Goal: Task Accomplishment & Management: Manage account settings

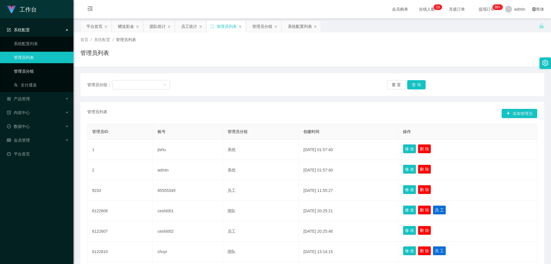
click at [39, 73] on link "管理员分组" at bounding box center [41, 70] width 55 height 11
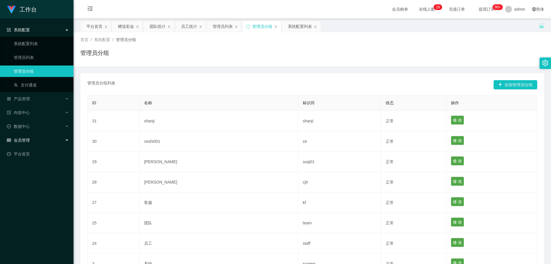
click at [30, 146] on div "会员管理" at bounding box center [37, 139] width 74 height 11
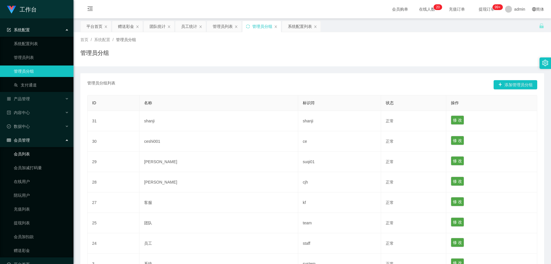
click at [29, 154] on link "会员列表" at bounding box center [41, 153] width 55 height 11
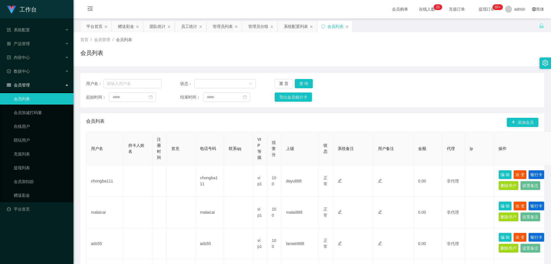
click at [28, 86] on span "会员管理" at bounding box center [18, 85] width 23 height 5
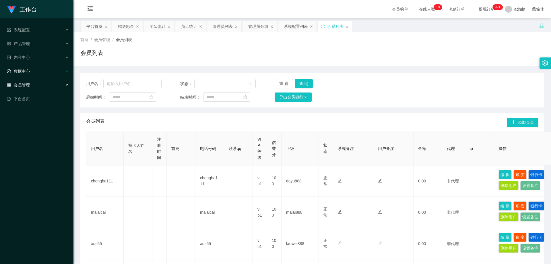
click at [29, 67] on div "数据中心" at bounding box center [37, 70] width 74 height 11
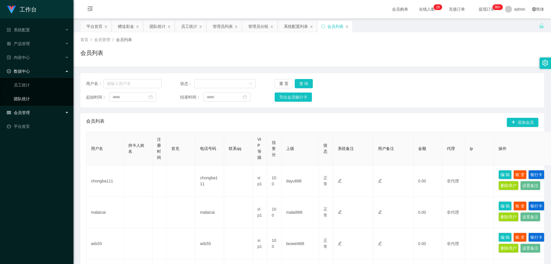
click at [32, 100] on link "团队统计" at bounding box center [41, 98] width 55 height 11
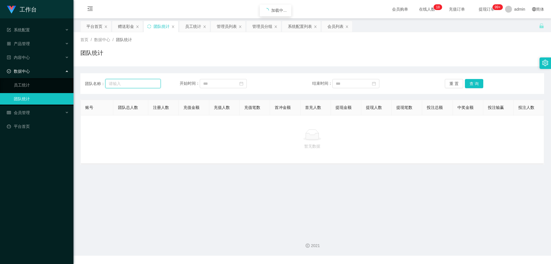
click at [128, 82] on input "text" at bounding box center [132, 83] width 55 height 9
click at [34, 82] on link "员工统计" at bounding box center [41, 84] width 55 height 11
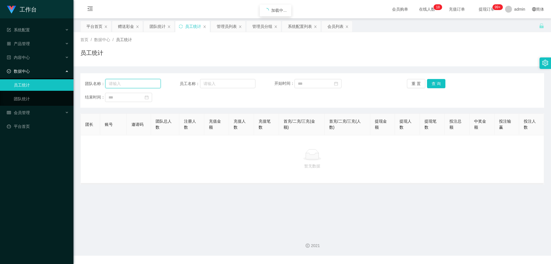
click at [128, 86] on input "text" at bounding box center [132, 83] width 55 height 9
click at [46, 58] on div "内容中心" at bounding box center [37, 57] width 74 height 11
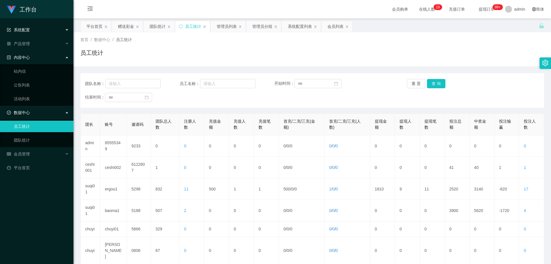
click at [22, 35] on div "系统配置" at bounding box center [37, 29] width 74 height 11
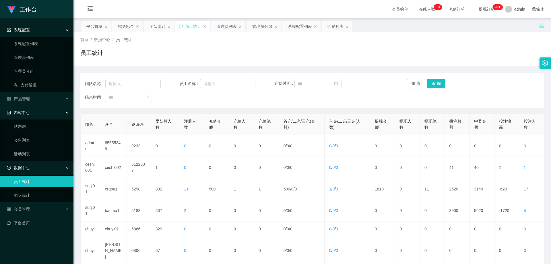
click at [34, 30] on div "系统配置" at bounding box center [37, 29] width 74 height 11
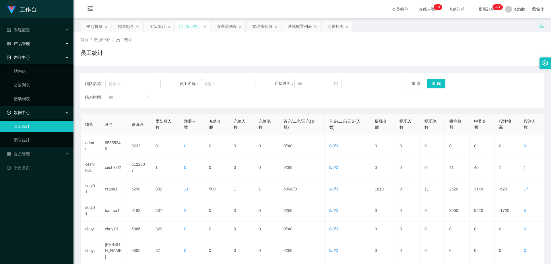
click at [29, 40] on div "产品管理" at bounding box center [37, 43] width 74 height 11
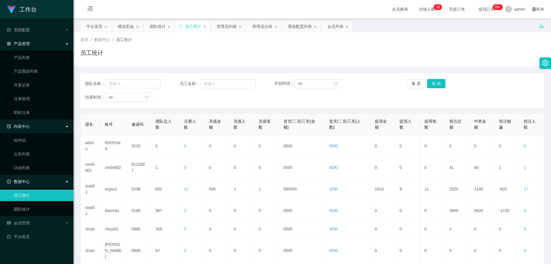
click at [33, 45] on div "产品管理" at bounding box center [37, 43] width 74 height 11
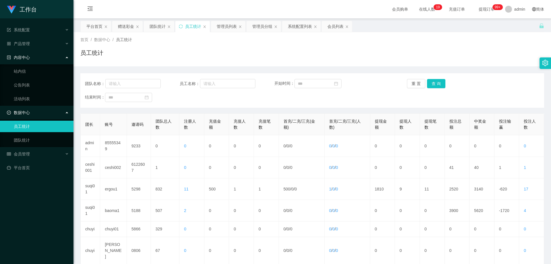
click at [32, 126] on link "员工统计" at bounding box center [41, 126] width 55 height 11
click at [30, 33] on div "系统配置" at bounding box center [37, 29] width 74 height 11
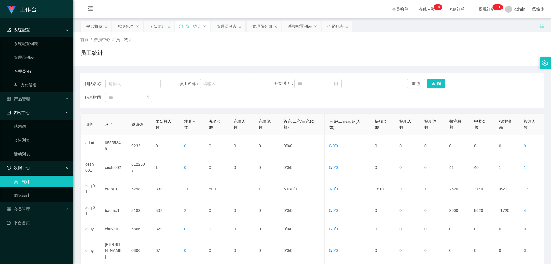
click at [27, 74] on link "管理员分组" at bounding box center [41, 70] width 55 height 11
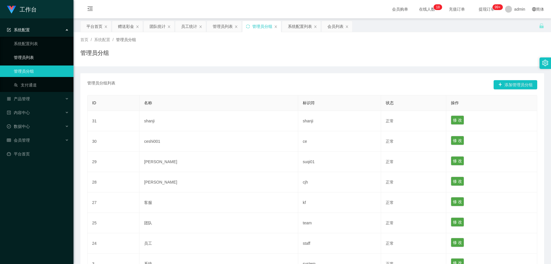
click at [28, 60] on link "管理员列表" at bounding box center [41, 57] width 55 height 11
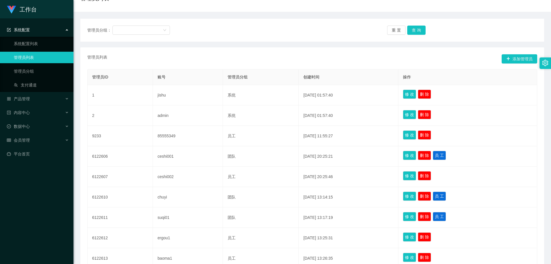
scroll to position [29, 0]
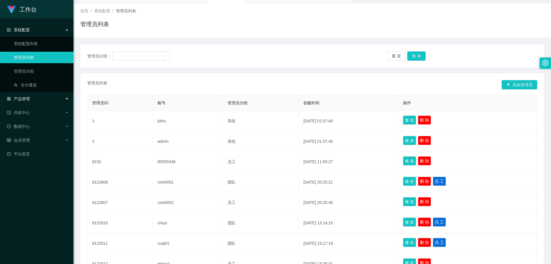
click at [36, 101] on div "产品管理" at bounding box center [37, 98] width 74 height 11
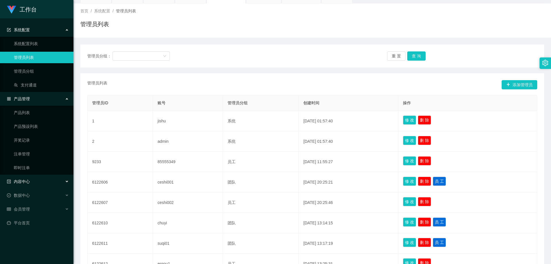
click at [34, 181] on div "内容中心" at bounding box center [37, 181] width 74 height 11
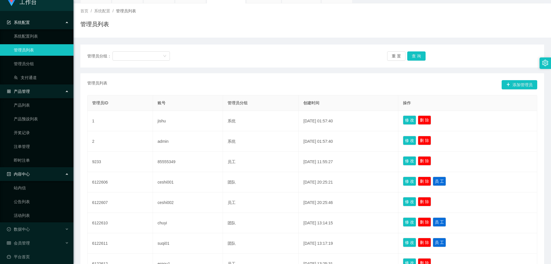
scroll to position [12, 0]
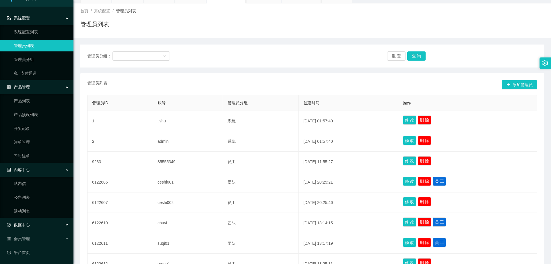
click at [44, 222] on div "数据中心" at bounding box center [37, 224] width 74 height 11
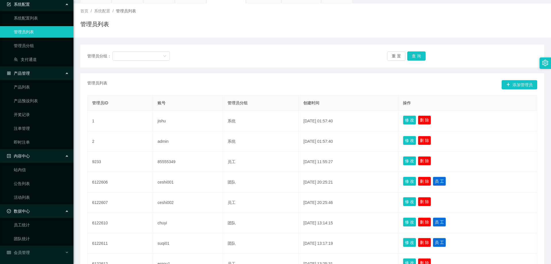
scroll to position [39, 0]
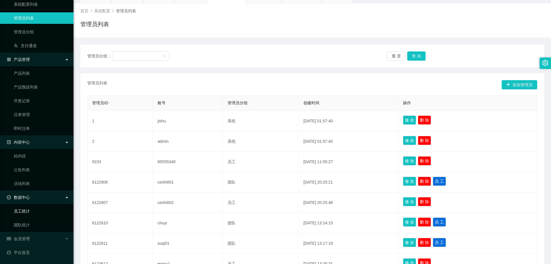
click at [36, 217] on link "员工统计" at bounding box center [41, 210] width 55 height 11
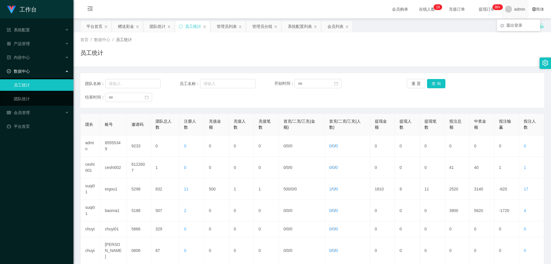
click at [515, 9] on span "admin" at bounding box center [520, 9] width 11 height 18
click at [518, 27] on div "平台首页 赠送彩金 团队统计 员工统计 管理员列表 管理员分组 系统配置列表 会员列表" at bounding box center [309, 31] width 459 height 20
click at [515, 9] on span "admin" at bounding box center [520, 9] width 11 height 18
click at [515, 26] on span "退出登录" at bounding box center [515, 25] width 16 height 5
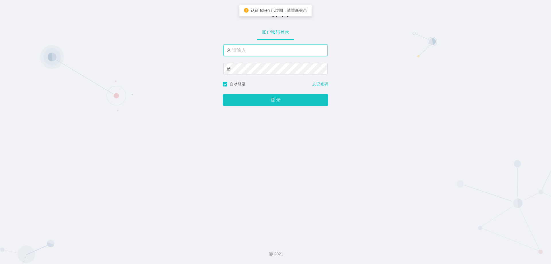
click at [254, 49] on input "text" at bounding box center [275, 50] width 105 height 11
type input "baoqiang888"
click at [223, 94] on button "登 录" at bounding box center [276, 99] width 106 height 11
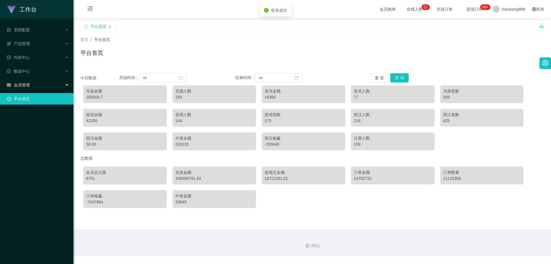
click at [42, 80] on div "会员管理" at bounding box center [37, 84] width 74 height 11
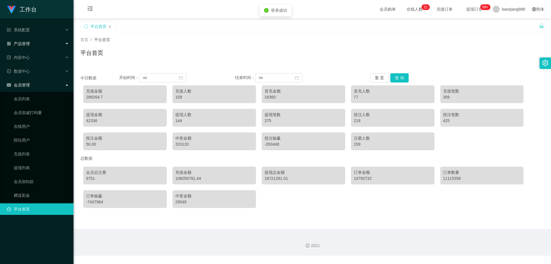
click at [37, 38] on div "产品管理" at bounding box center [37, 43] width 74 height 11
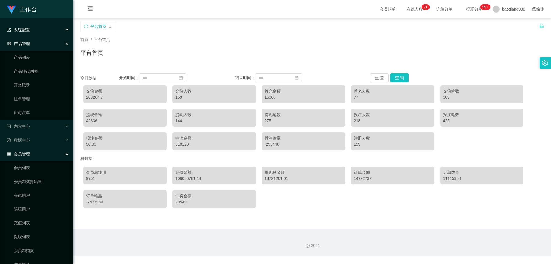
click at [36, 31] on div "系统配置" at bounding box center [37, 29] width 74 height 11
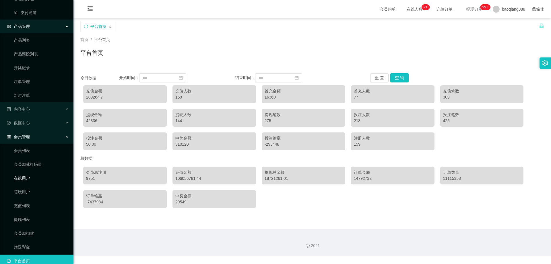
scroll to position [81, 0]
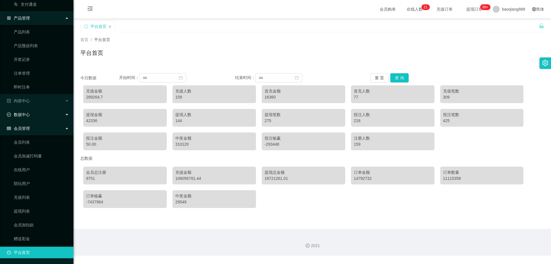
click at [29, 115] on span "数据中心" at bounding box center [18, 114] width 23 height 5
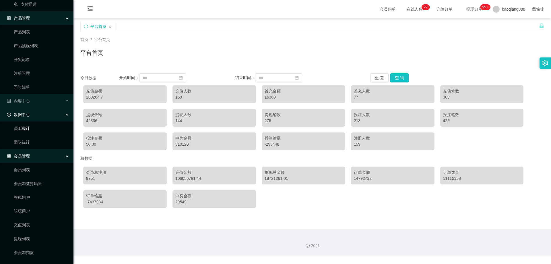
click at [30, 133] on link "员工统计" at bounding box center [41, 128] width 55 height 11
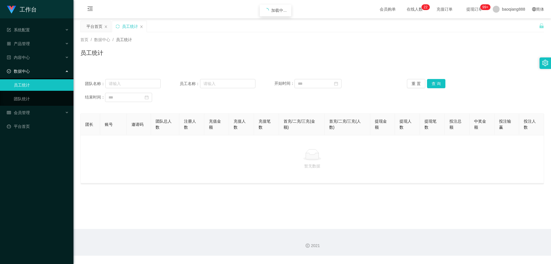
click at [31, 135] on ul "系统配置 系统配置列表 管理员列表 管理员分组 支付通道 产品管理 产品列表 产品预设列表 开奖记录 注单管理 即时注单 内容中心 数据中心 员工统计 团队统…" at bounding box center [37, 77] width 74 height 119
click at [31, 99] on link "团队统计" at bounding box center [41, 98] width 55 height 11
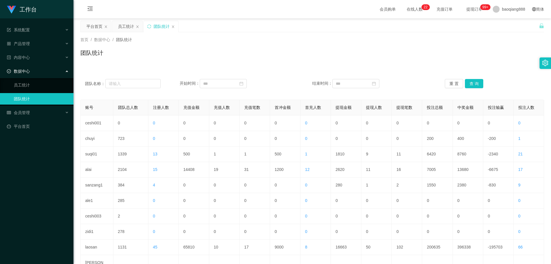
click at [343, 53] on div "团队统计" at bounding box center [312, 55] width 464 height 13
click at [544, 60] on icon "图标: setting" at bounding box center [545, 63] width 6 height 6
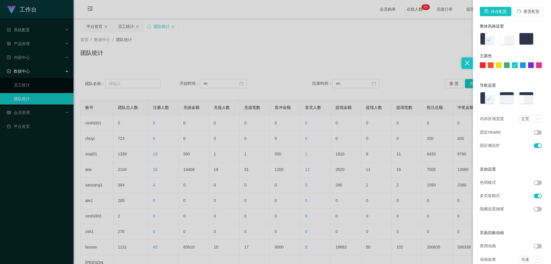
click at [409, 49] on div at bounding box center [275, 132] width 551 height 264
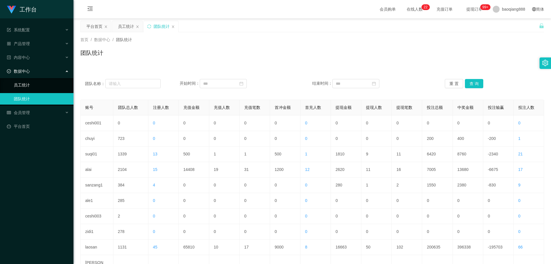
click at [45, 84] on link "员工统计" at bounding box center [41, 84] width 55 height 11
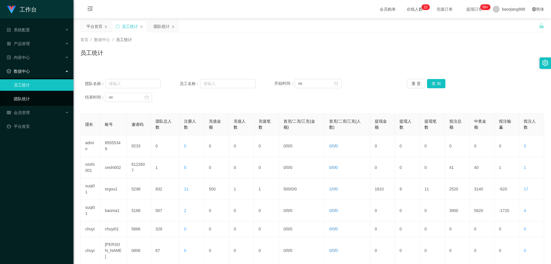
click at [38, 98] on link "团队统计" at bounding box center [41, 98] width 55 height 11
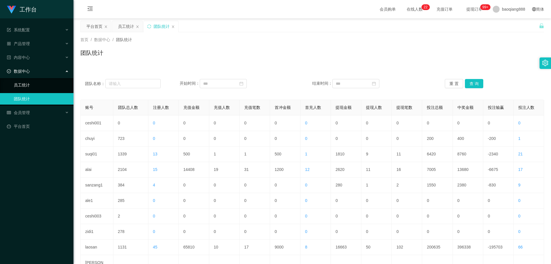
click at [31, 82] on link "员工统计" at bounding box center [41, 84] width 55 height 11
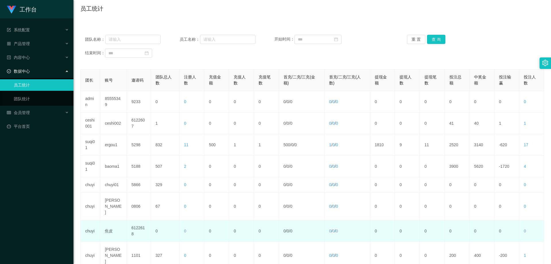
scroll to position [23, 0]
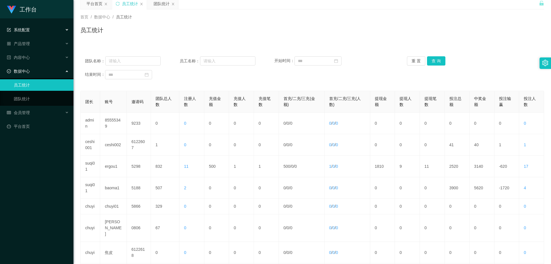
click at [52, 30] on div "系统配置" at bounding box center [37, 29] width 74 height 11
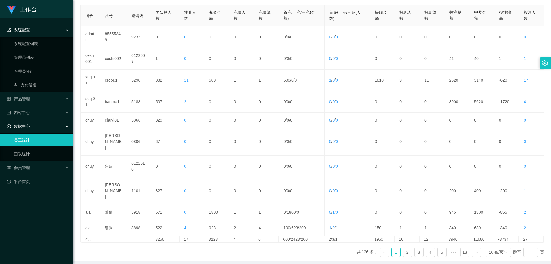
scroll to position [0, 0]
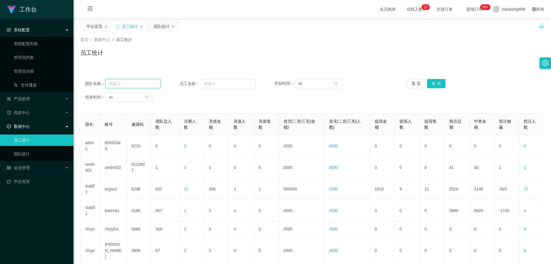
click at [127, 87] on input "text" at bounding box center [132, 83] width 55 height 9
type input "baoqiang888"
click at [437, 83] on button "查 询" at bounding box center [436, 83] width 18 height 9
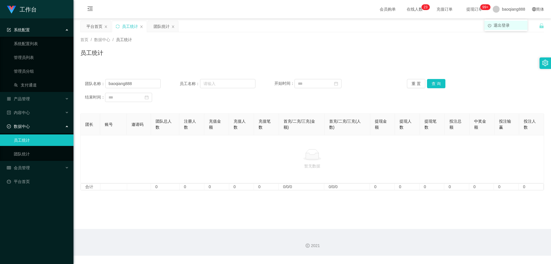
click at [508, 26] on span "退出登录" at bounding box center [502, 25] width 16 height 5
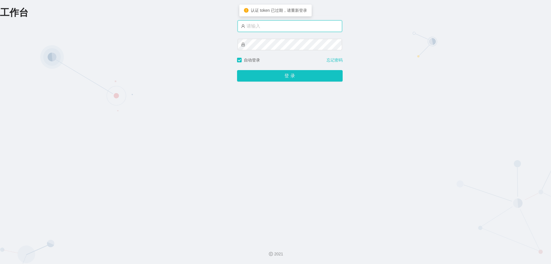
click at [270, 27] on input "text" at bounding box center [290, 25] width 105 height 11
type input "admin"
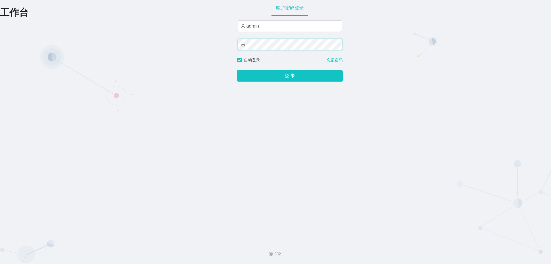
click at [237, 70] on button "登 录" at bounding box center [290, 75] width 106 height 11
click at [121, 35] on div "工作台 账户密码登录 admin 自动登录 忘记密码 登 录" at bounding box center [275, 118] width 551 height 237
click at [185, 36] on div "工作台 账户密码登录 admin 自动登录 忘记密码 登 录" at bounding box center [275, 118] width 551 height 237
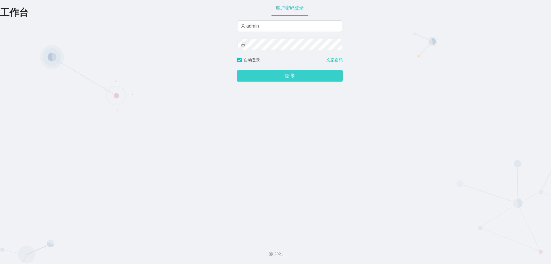
click at [290, 75] on button "登 录" at bounding box center [290, 75] width 106 height 11
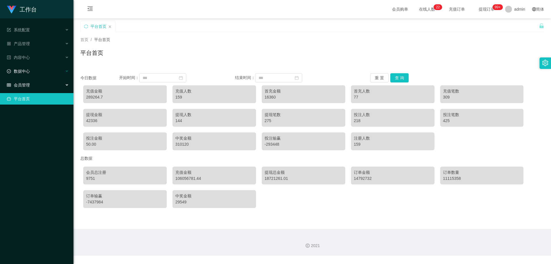
click at [35, 68] on div "数据中心" at bounding box center [37, 70] width 74 height 11
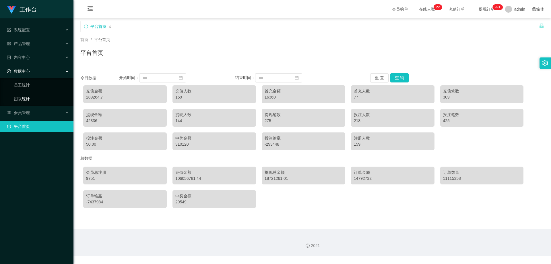
click at [34, 97] on link "团队统计" at bounding box center [41, 98] width 55 height 11
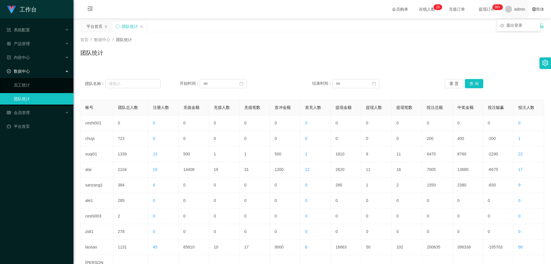
click at [515, 6] on span "admin" at bounding box center [520, 9] width 11 height 18
click at [27, 82] on link "员工统计" at bounding box center [41, 84] width 55 height 11
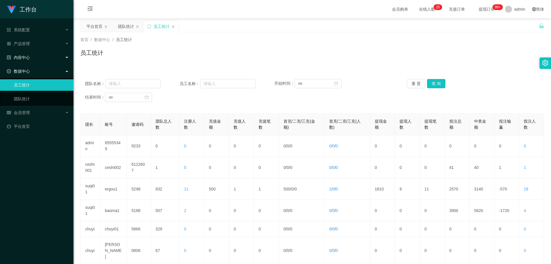
click at [38, 56] on div "内容中心" at bounding box center [37, 57] width 74 height 11
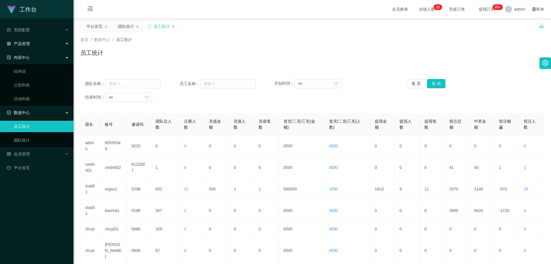
click at [35, 46] on div "产品管理" at bounding box center [37, 43] width 74 height 11
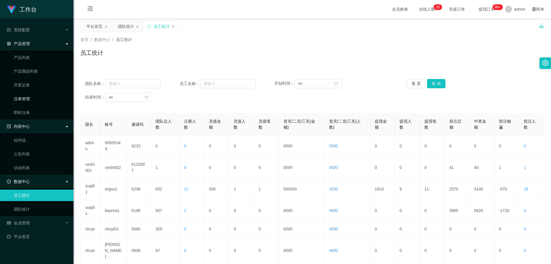
click at [29, 98] on link "注单管理" at bounding box center [41, 98] width 55 height 11
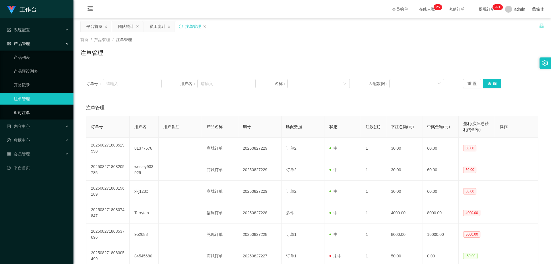
click at [25, 111] on link "即时注单" at bounding box center [41, 112] width 55 height 11
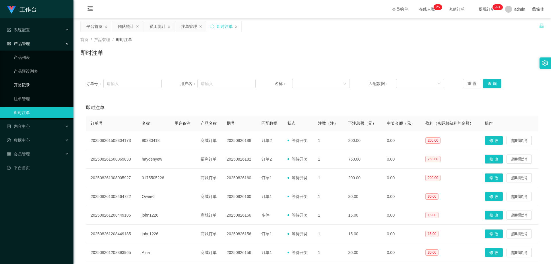
click at [24, 83] on link "开奖记录" at bounding box center [41, 84] width 55 height 11
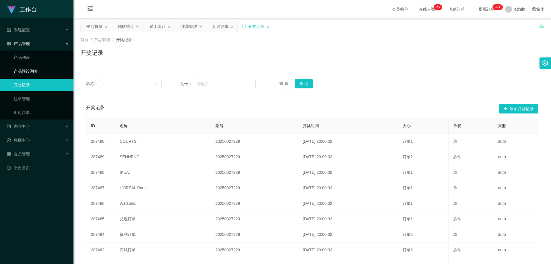
click at [25, 68] on link "产品预设列表" at bounding box center [41, 70] width 55 height 11
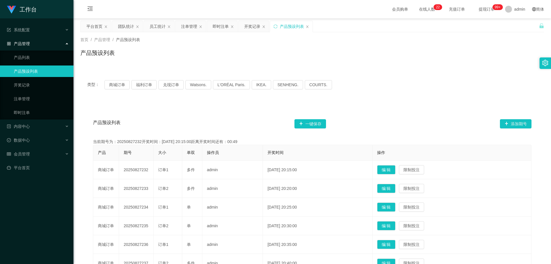
click at [370, 94] on div "类型： 商城订单 福利订单 兑现订单 Watsons. L'ORÉAL Paris. IKEA. [GEOGRAPHIC_DATA]. COURTS." at bounding box center [312, 84] width 464 height 23
click at [28, 156] on span "会员管理" at bounding box center [18, 154] width 23 height 5
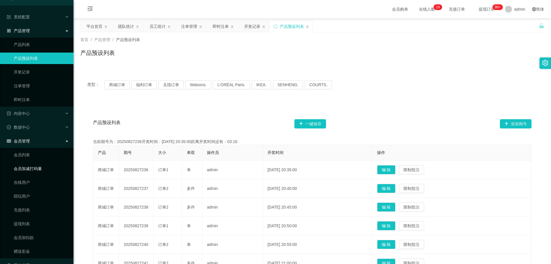
scroll to position [26, 0]
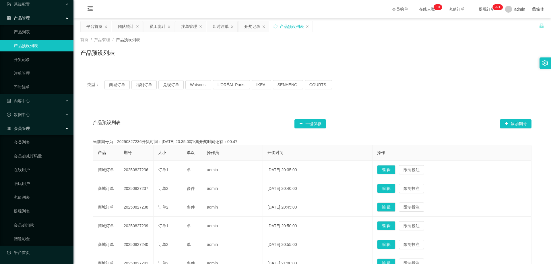
click at [163, 112] on div "产品预设列表 一键保存 添加期号 当前期号为：20250827236开奖时间：[DATE] 20:35:00距离开奖时间还有：00:47 产品 期号 大小 单…" at bounding box center [312, 237] width 464 height 270
